Goal: Browse casually

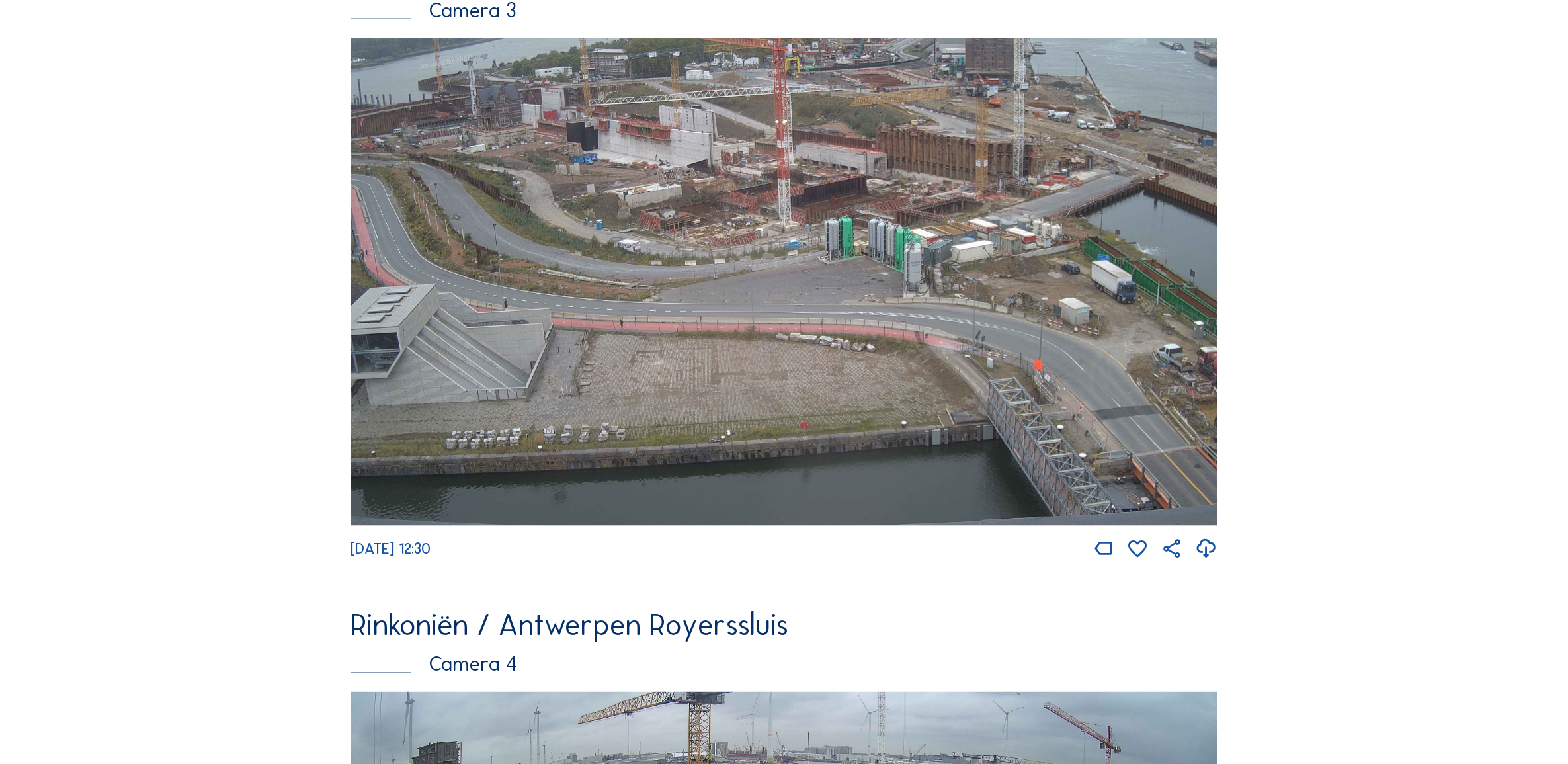
scroll to position [2177, 0]
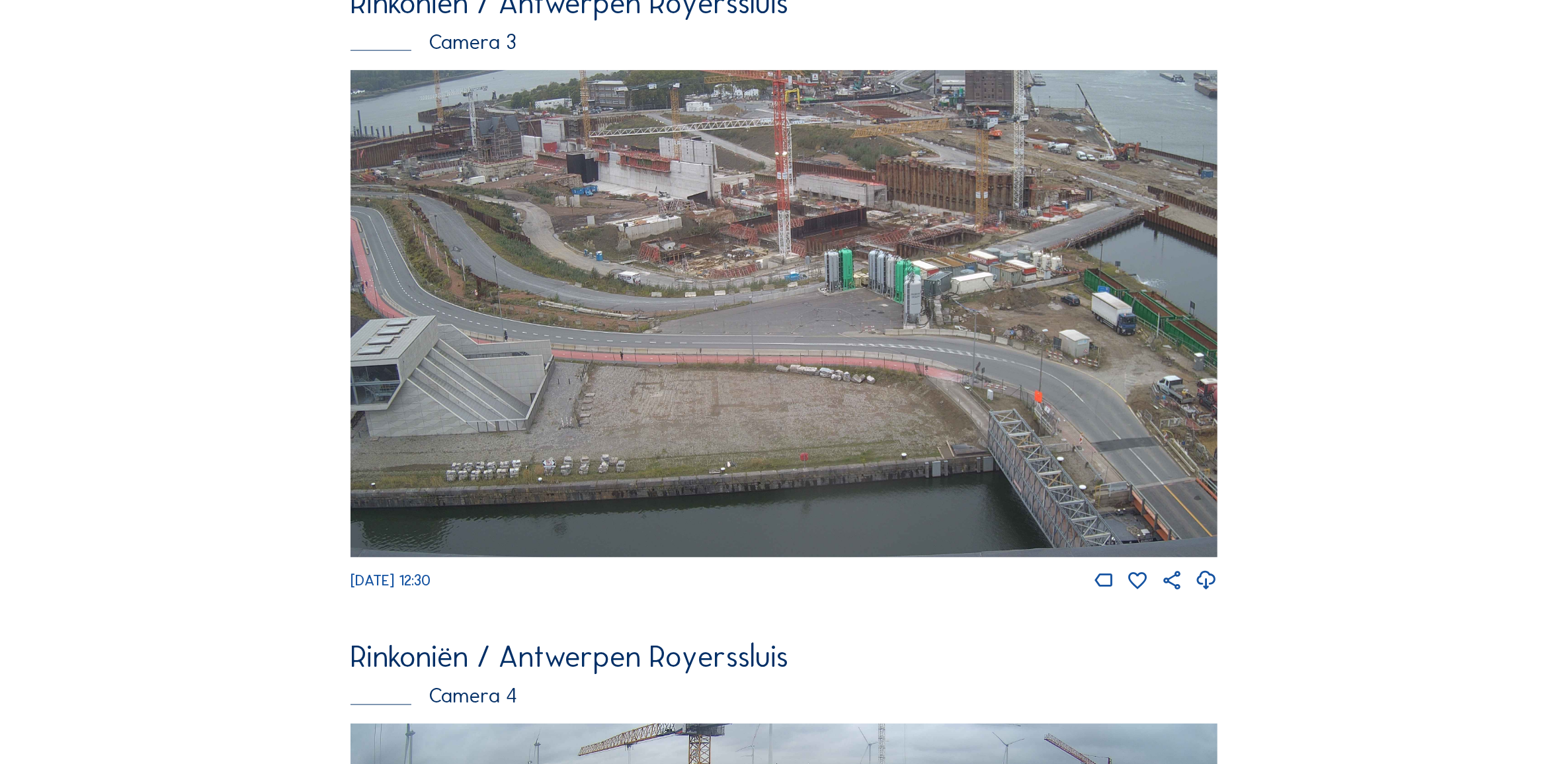
click at [842, 240] on img at bounding box center [783, 314] width 867 height 488
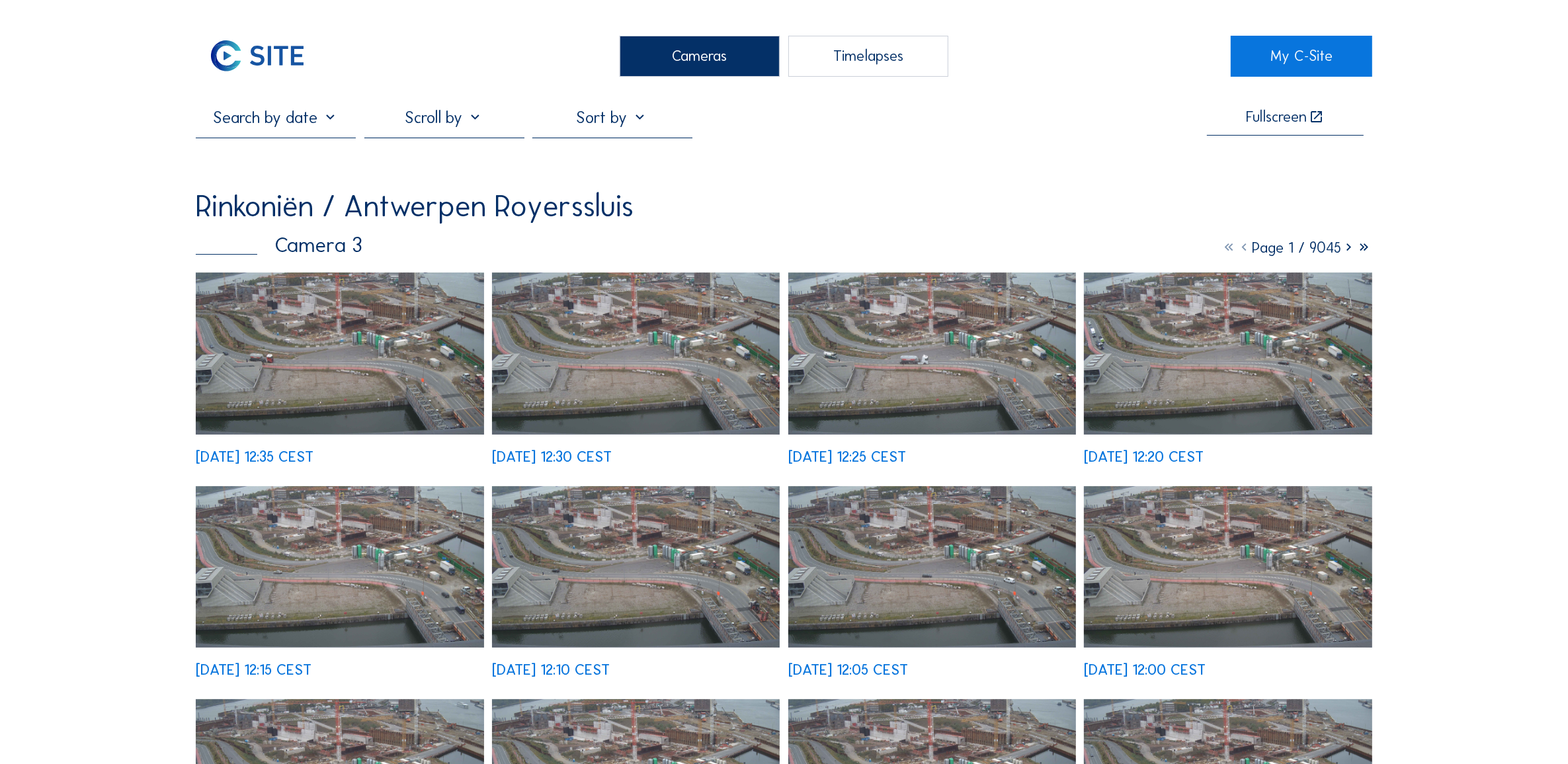
click at [345, 337] on img at bounding box center [339, 353] width 287 height 162
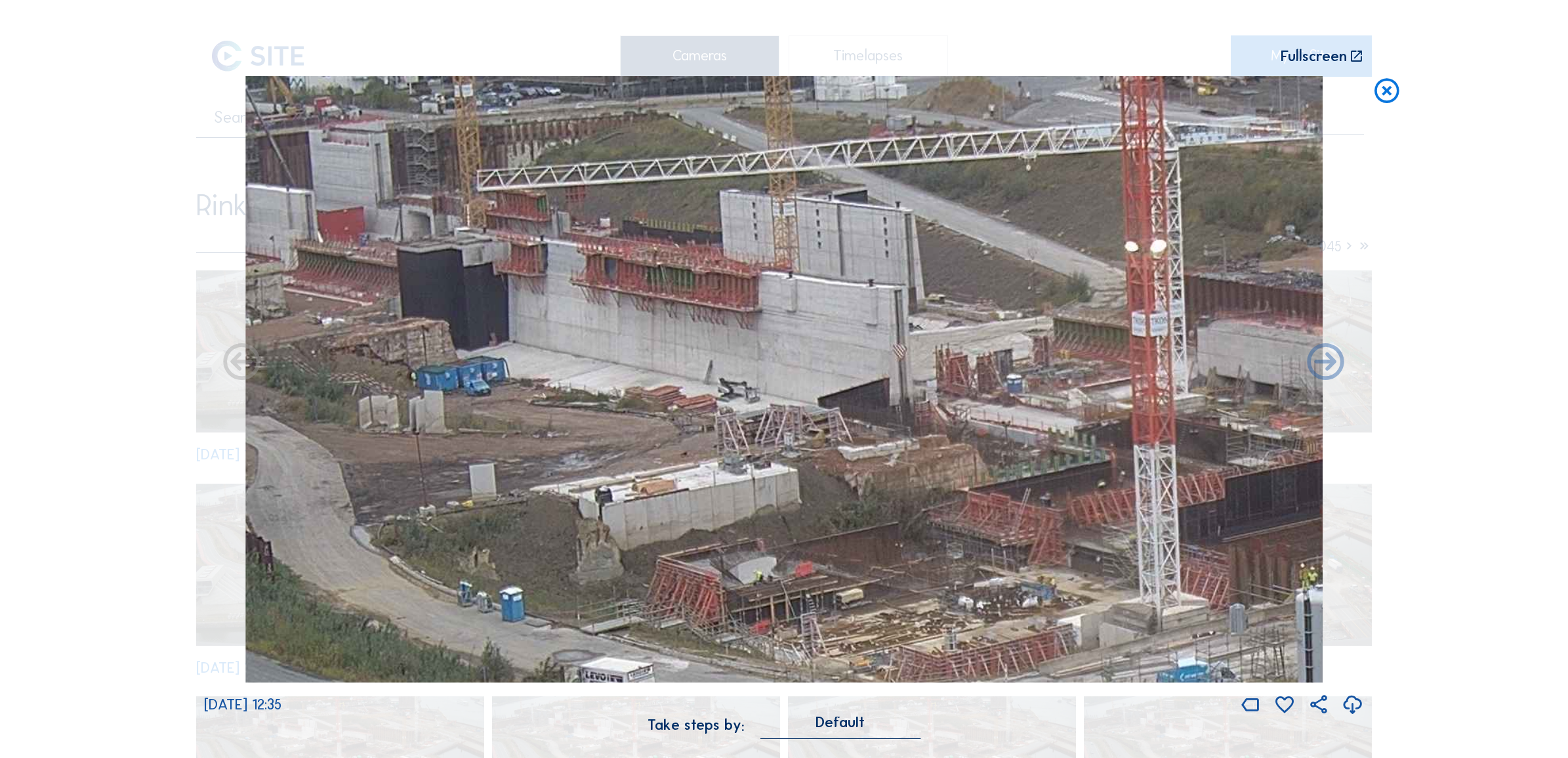
drag, startPoint x: 513, startPoint y: 312, endPoint x: 1109, endPoint y: 514, distance: 629.3
click at [1109, 514] on img at bounding box center [784, 379] width 1078 height 607
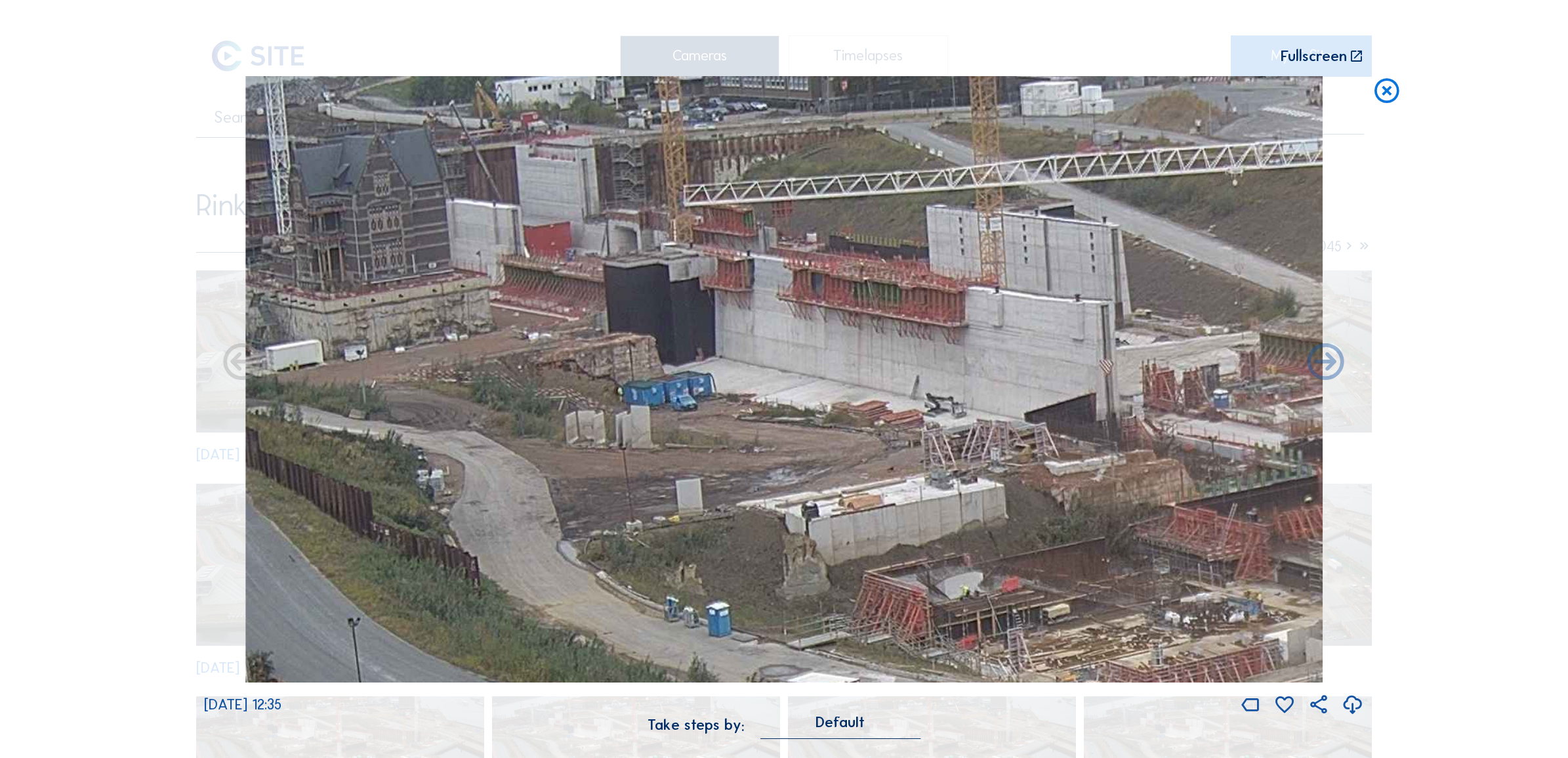
drag, startPoint x: 535, startPoint y: 410, endPoint x: 742, endPoint y: 425, distance: 207.5
click at [742, 425] on img at bounding box center [784, 379] width 1078 height 607
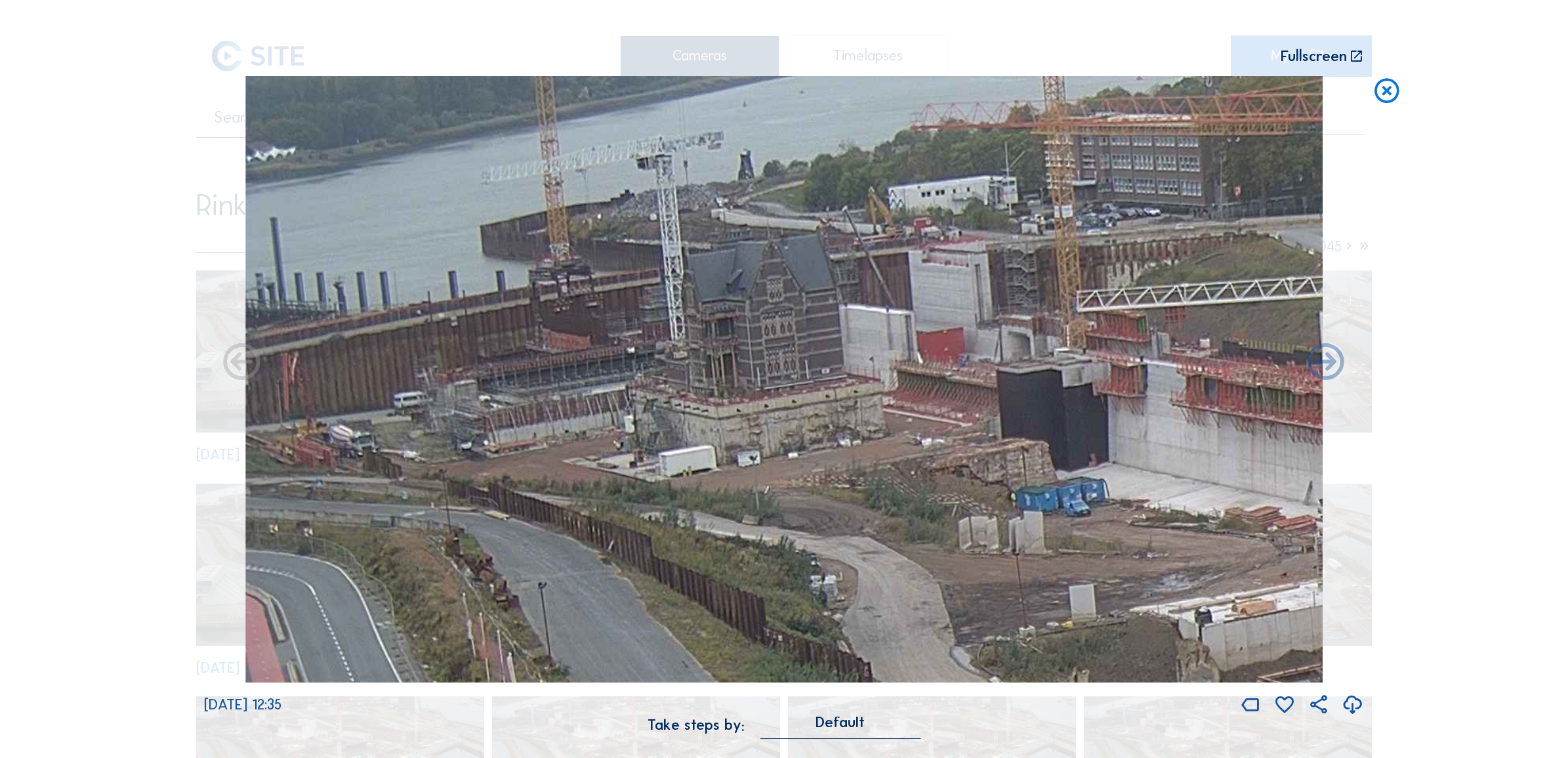
drag, startPoint x: 929, startPoint y: 505, endPoint x: 1372, endPoint y: 725, distance: 494.6
click at [1373, 724] on div "Scroll to travel through time | Press 'Alt' Button + Scroll to Zoom | Click and…" at bounding box center [784, 379] width 1568 height 758
drag, startPoint x: 706, startPoint y: 355, endPoint x: 904, endPoint y: 401, distance: 203.3
click at [904, 401] on img at bounding box center [784, 379] width 1078 height 607
click at [837, 476] on img at bounding box center [784, 379] width 1078 height 607
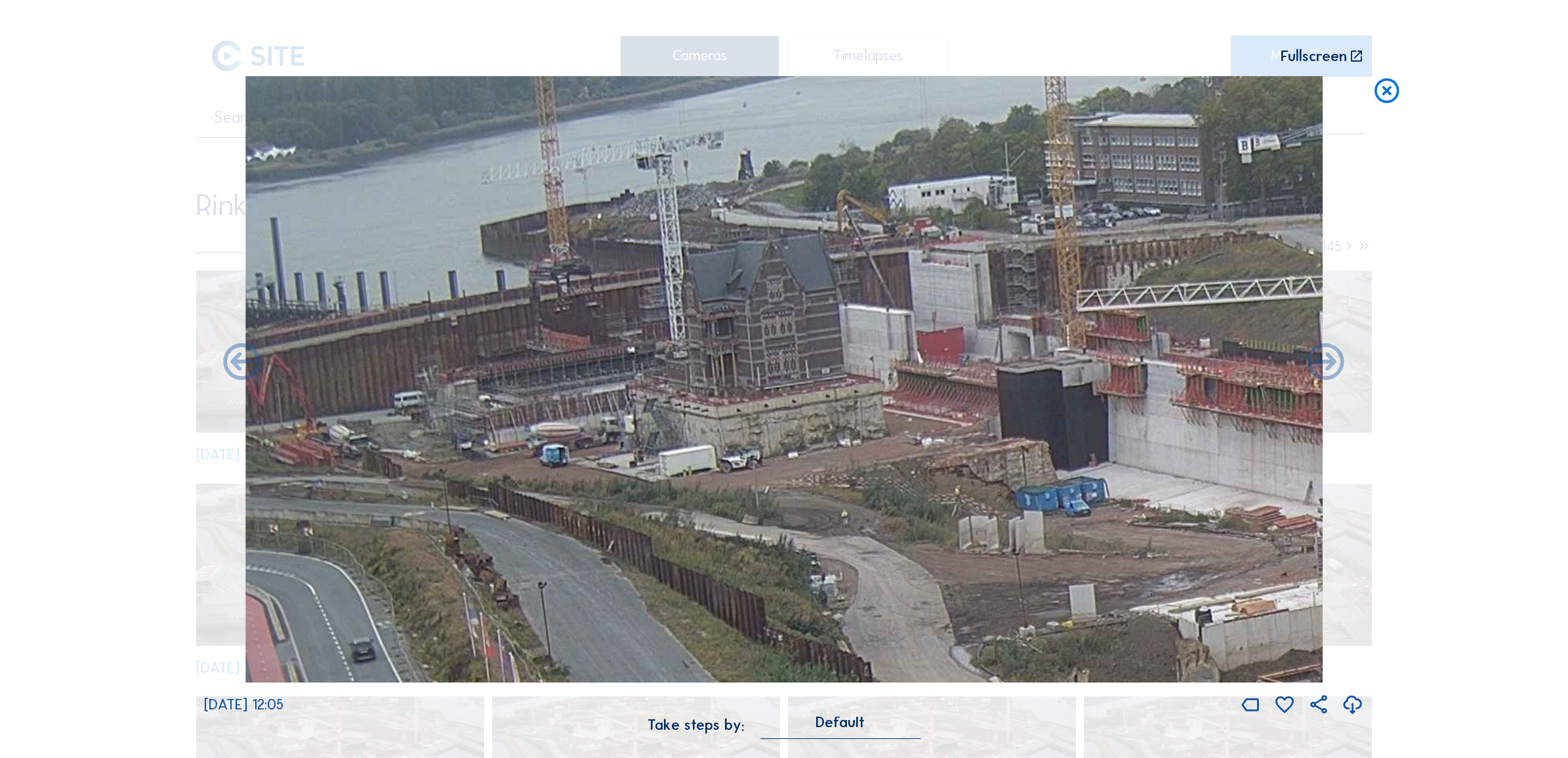
click at [1386, 85] on icon at bounding box center [1386, 91] width 29 height 30
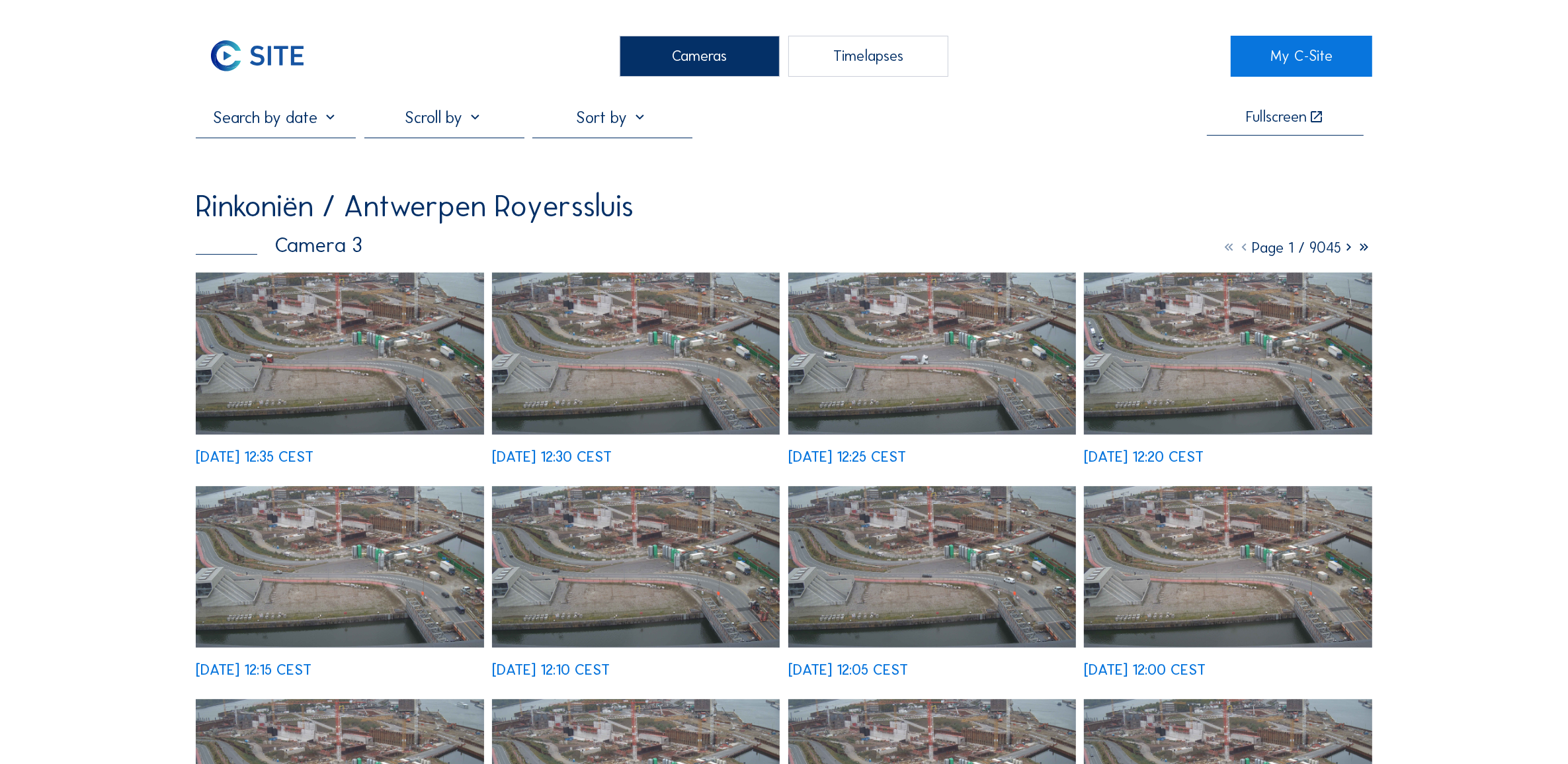
click at [695, 70] on div "Cameras" at bounding box center [700, 56] width 160 height 41
